Goal: Transaction & Acquisition: Purchase product/service

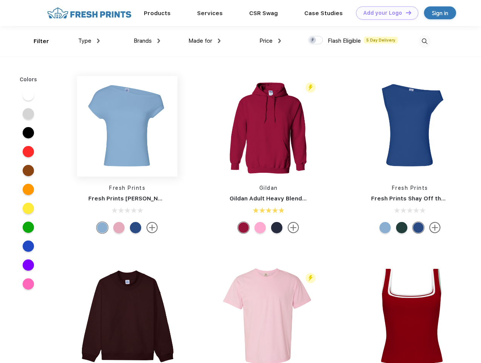
scroll to position [0, 0]
click at [385, 13] on link "Add your Logo Design Tool" at bounding box center [387, 12] width 62 height 13
click at [0, 0] on div "Design Tool" at bounding box center [0, 0] width 0 height 0
click at [405, 12] on link "Add your Logo Design Tool" at bounding box center [387, 12] width 62 height 13
click at [36, 41] on div "Filter" at bounding box center [41, 41] width 15 height 9
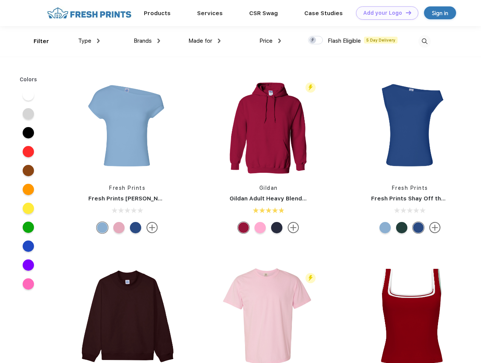
click at [89, 41] on span "Type" at bounding box center [84, 40] width 13 height 7
click at [147, 41] on span "Brands" at bounding box center [143, 40] width 18 height 7
click at [205, 41] on span "Made for" at bounding box center [200, 40] width 24 height 7
click at [270, 41] on span "Price" at bounding box center [265, 40] width 13 height 7
click at [316, 40] on div at bounding box center [315, 40] width 15 height 8
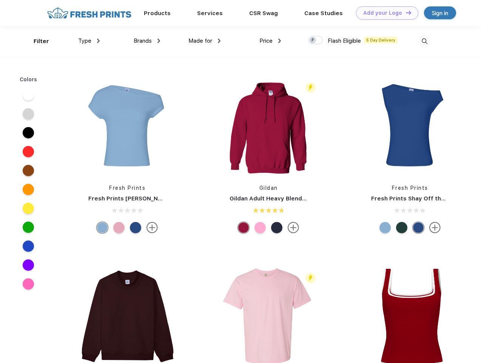
click at [313, 40] on input "checkbox" at bounding box center [310, 38] width 5 height 5
click at [425, 41] on img at bounding box center [424, 41] width 12 height 12
